Goal: Task Accomplishment & Management: Manage account settings

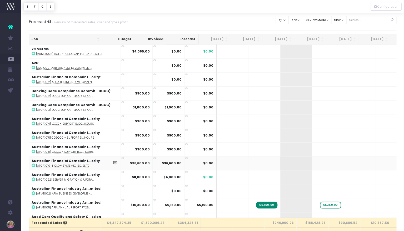
click at [46, 159] on span "Team Preferences" at bounding box center [38, 160] width 18 height 9
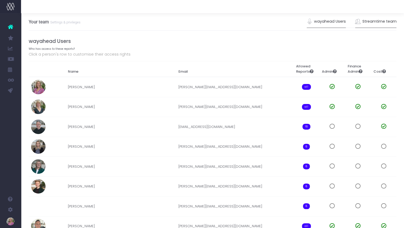
click at [376, 21] on link "Streamtime team" at bounding box center [376, 22] width 42 height 12
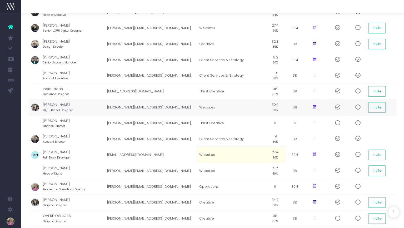
scroll to position [100, 0]
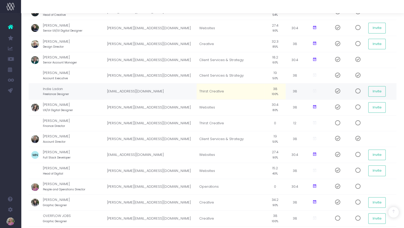
click at [337, 90] on span at bounding box center [335, 90] width 9 height 5
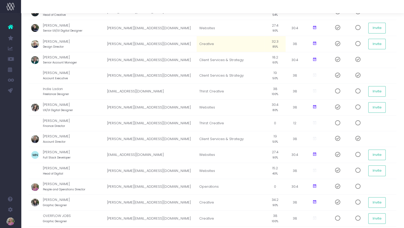
scroll to position [0, 0]
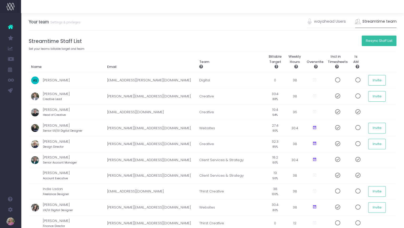
click at [371, 41] on button "Resync Staff List" at bounding box center [378, 41] width 35 height 11
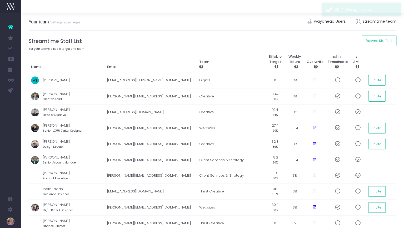
click at [334, 22] on link "wayahead Users" at bounding box center [325, 22] width 39 height 12
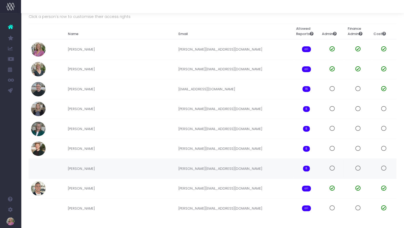
scroll to position [55, 0]
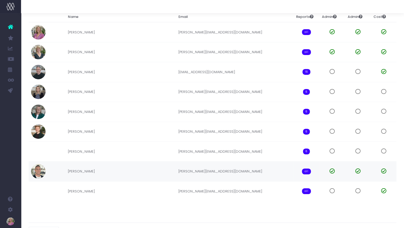
click at [74, 168] on td "Paul Wells" at bounding box center [120, 171] width 110 height 20
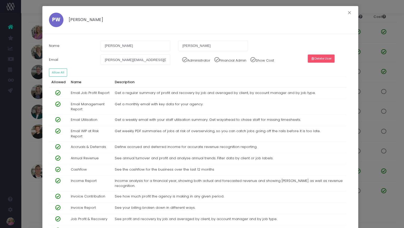
click at [325, 58] on button "Delete User" at bounding box center [320, 58] width 27 height 8
click at [330, 58] on button "Confirm" at bounding box center [334, 58] width 18 height 8
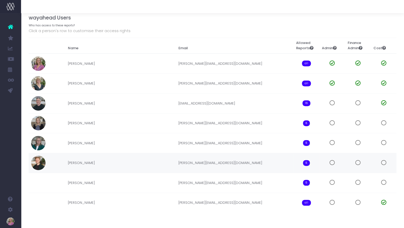
scroll to position [21, 0]
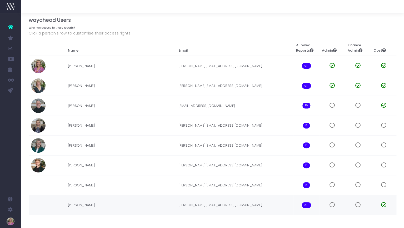
click at [357, 204] on span at bounding box center [357, 204] width 5 height 5
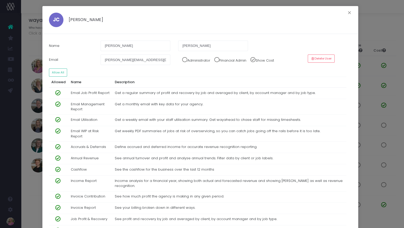
click at [217, 59] on span at bounding box center [214, 58] width 9 height 8
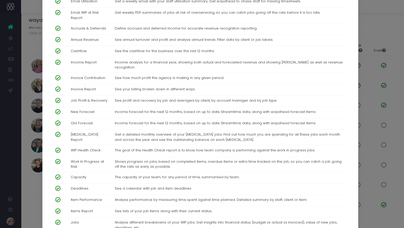
scroll to position [245, 0]
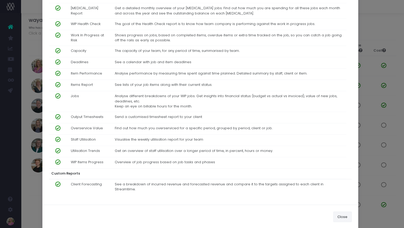
click at [338, 211] on button "Close" at bounding box center [342, 216] width 18 height 11
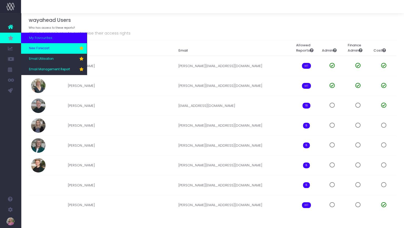
click at [40, 47] on span "New Forecast" at bounding box center [39, 48] width 21 height 5
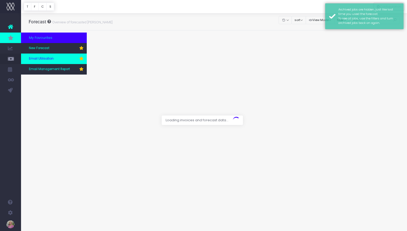
click at [34, 58] on span "Email Utilisation" at bounding box center [41, 59] width 25 height 5
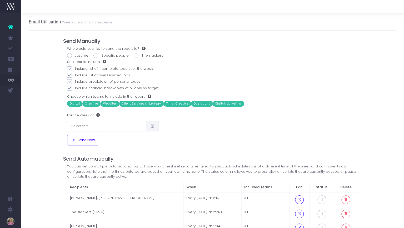
click at [70, 56] on span at bounding box center [69, 55] width 5 height 5
click at [75, 56] on input "Just me" at bounding box center [76, 54] width 3 height 3
radio input "true"
click at [81, 125] on input "text" at bounding box center [106, 126] width 79 height 11
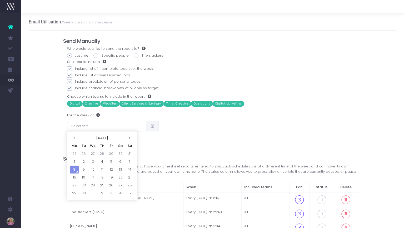
click at [73, 160] on td "1" at bounding box center [74, 162] width 9 height 8
type input "01/09/2025"
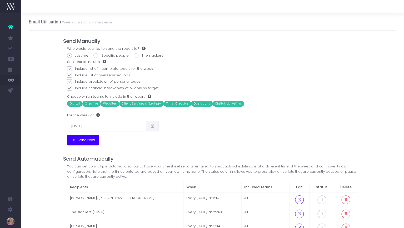
click at [82, 141] on span "Send Now" at bounding box center [85, 140] width 19 height 4
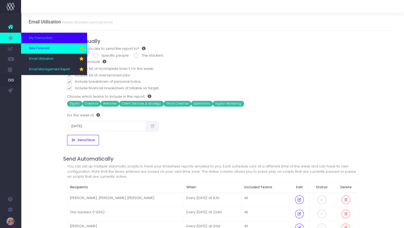
click at [34, 48] on span "New Forecast" at bounding box center [39, 48] width 21 height 5
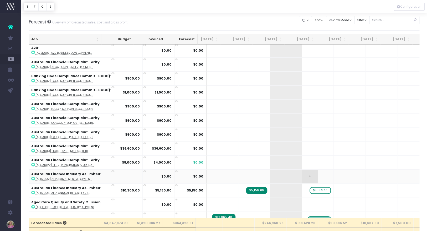
scroll to position [15, 8]
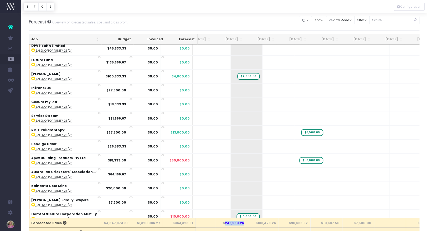
drag, startPoint x: 245, startPoint y: 221, endPoint x: 227, endPoint y: 221, distance: 18.2
click at [226, 221] on th "$246,960.26" at bounding box center [231, 222] width 32 height 9
copy th "246,960.26"
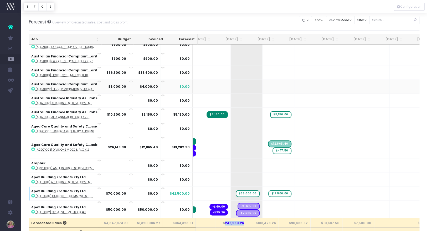
click at [32, 87] on icon at bounding box center [33, 89] width 4 height 4
click at [295, 85] on span "+" at bounding box center [303, 87] width 16 height 14
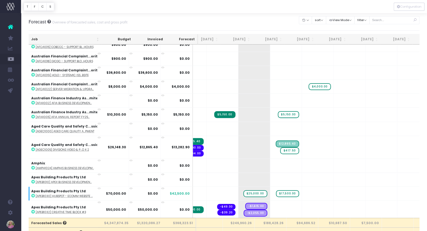
scroll to position [91, 26]
